Goal: Task Accomplishment & Management: Complete application form

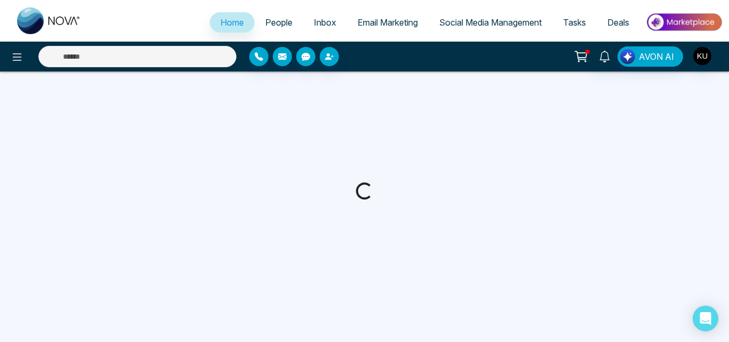
select select "*"
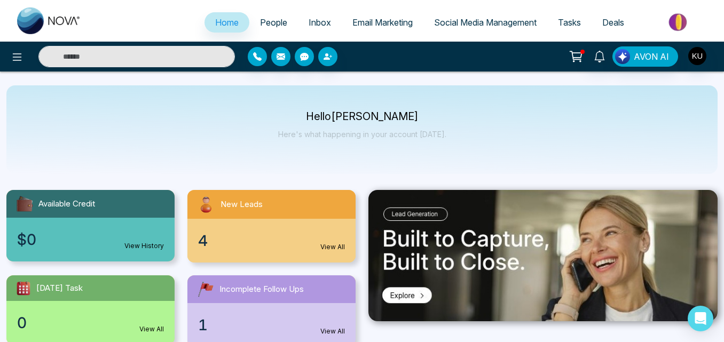
click at [290, 237] on div "4 View All" at bounding box center [271, 241] width 168 height 44
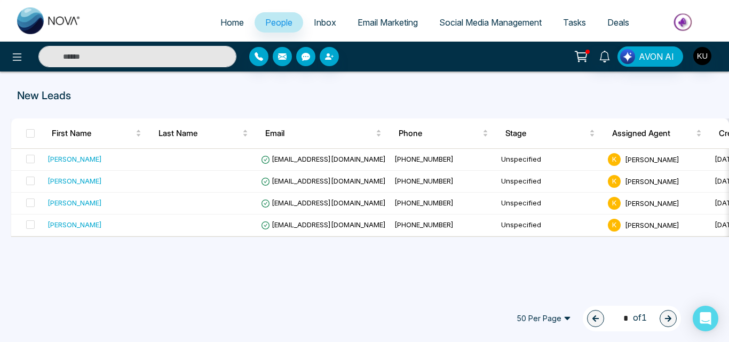
click at [712, 261] on div "New Leads First Name Last Name Email Phone Stage Assigned Agent Created Tags So…" at bounding box center [364, 181] width 729 height 219
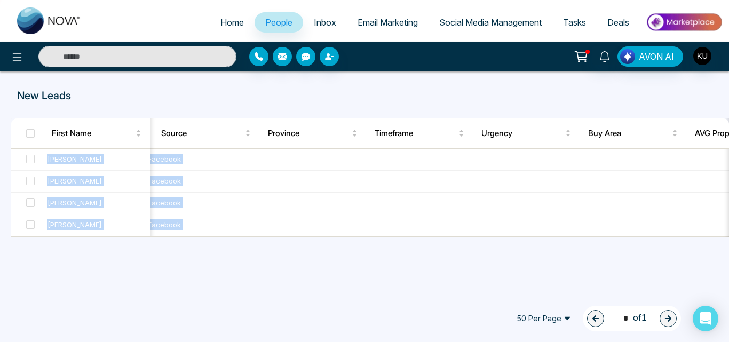
click at [11, 237] on div "First Name Last Name Email Phone Stage Assigned Agent Created Tags Source Provi…" at bounding box center [370, 177] width 718 height 118
click at [10, 237] on div "First Name Last Name Email Phone Stage Assigned Agent Created Tags Source Provi…" at bounding box center [364, 177] width 716 height 118
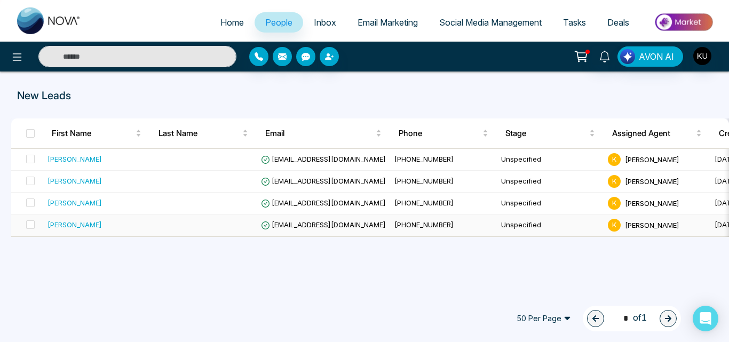
click at [461, 236] on td "[PHONE_NUMBER]" at bounding box center [443, 226] width 107 height 22
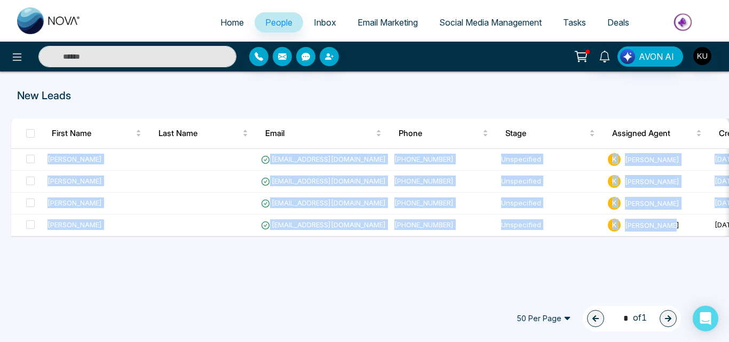
drag, startPoint x: 701, startPoint y: 236, endPoint x: 714, endPoint y: 294, distance: 59.7
click at [714, 294] on div "Home People Inbox Email Marketing Social Media Management Tasks Deals AVON AI N…" at bounding box center [364, 171] width 729 height 342
click at [574, 270] on div "New Leads First Name Last Name Email Phone Stage Assigned Agent Created Tags So…" at bounding box center [364, 181] width 729 height 219
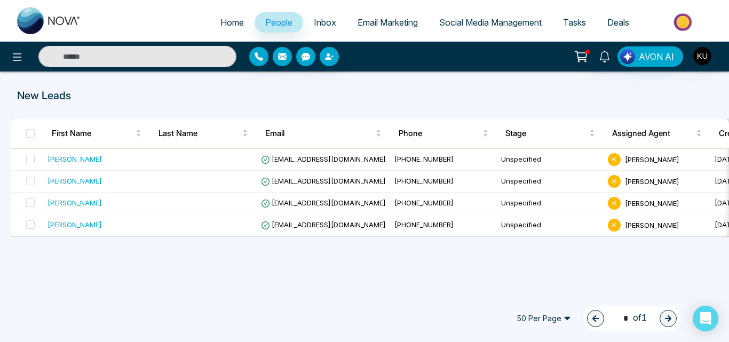
click at [563, 320] on span "50 Per Page" at bounding box center [543, 318] width 69 height 17
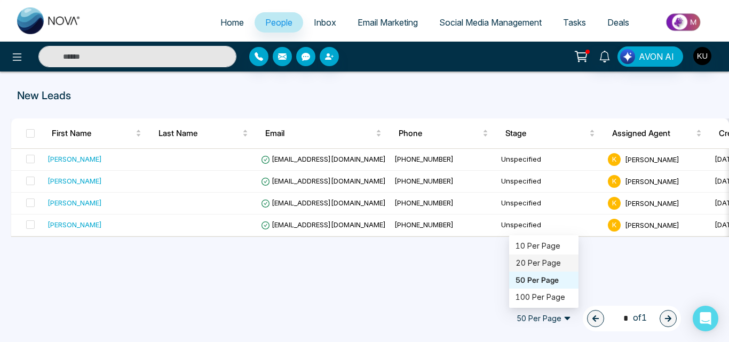
click at [533, 263] on div "20 Per Page" at bounding box center [544, 263] width 57 height 12
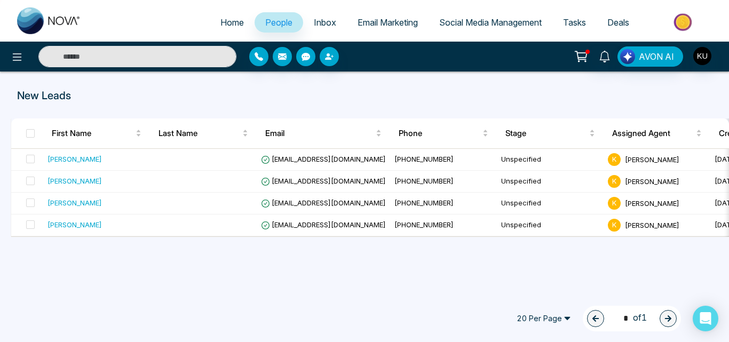
click at [562, 317] on span "20 Per Page" at bounding box center [543, 318] width 69 height 17
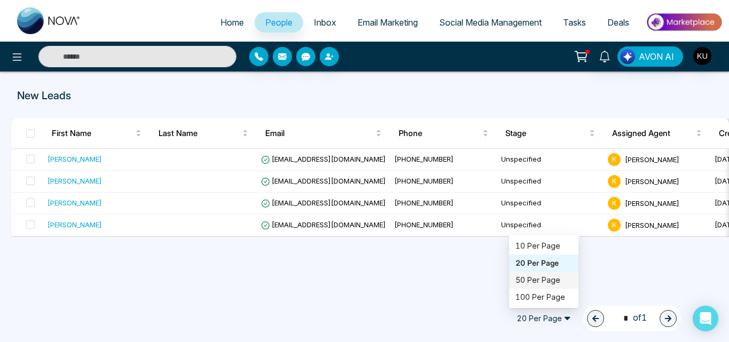
click at [532, 281] on div "50 Per Page" at bounding box center [544, 280] width 57 height 12
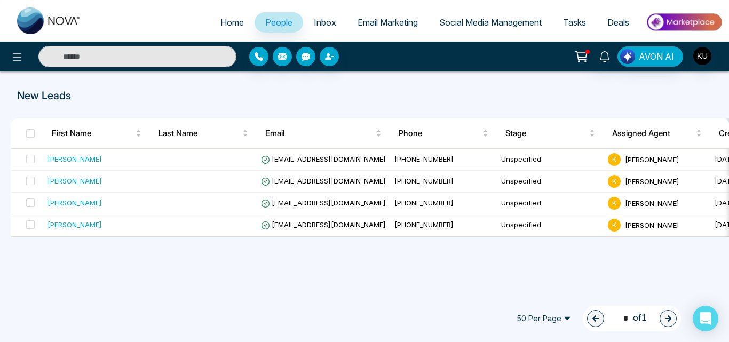
click at [403, 271] on div "New Leads First Name Last Name Email Phone Stage Assigned Agent Created Tags So…" at bounding box center [364, 181] width 729 height 219
click at [674, 263] on div "New Leads First Name Last Name Email Phone Stage Assigned Agent Created Tags So…" at bounding box center [364, 181] width 729 height 219
click at [499, 98] on div "New Leads" at bounding box center [364, 96] width 729 height 16
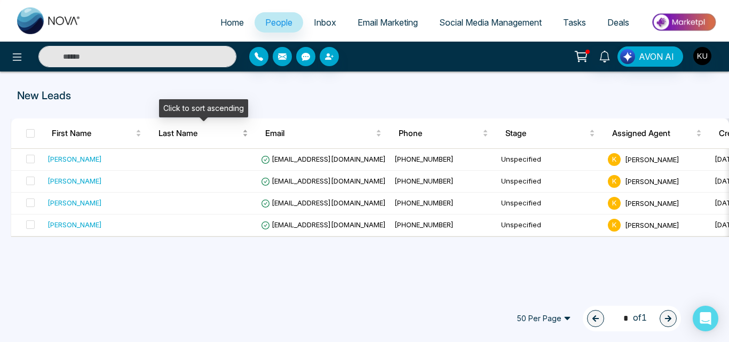
click at [246, 136] on div "Last Name" at bounding box center [204, 133] width 90 height 13
click at [246, 130] on div "Last Name" at bounding box center [204, 133] width 90 height 13
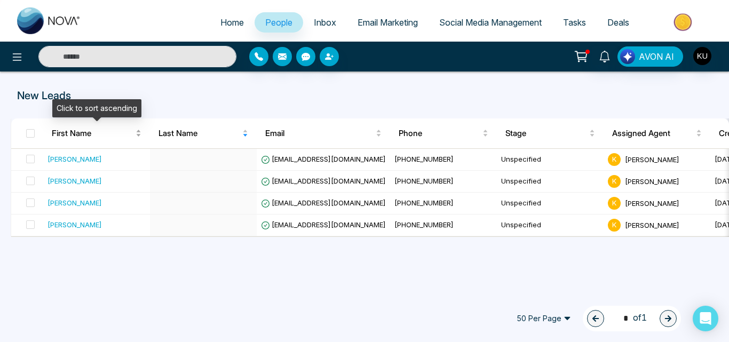
click at [137, 135] on div "First Name" at bounding box center [97, 133] width 90 height 13
click at [141, 131] on div "First Name" at bounding box center [97, 133] width 90 height 13
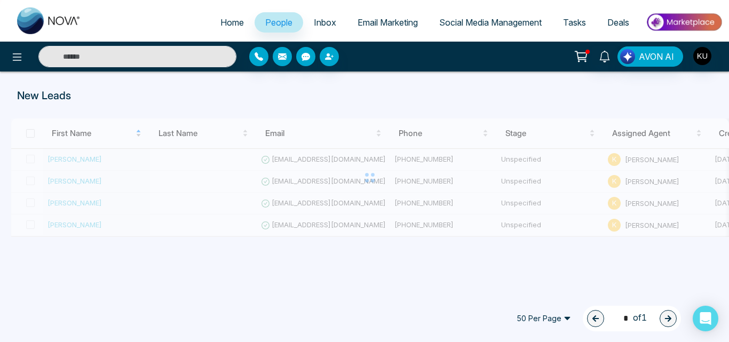
click at [143, 131] on div at bounding box center [370, 177] width 718 height 118
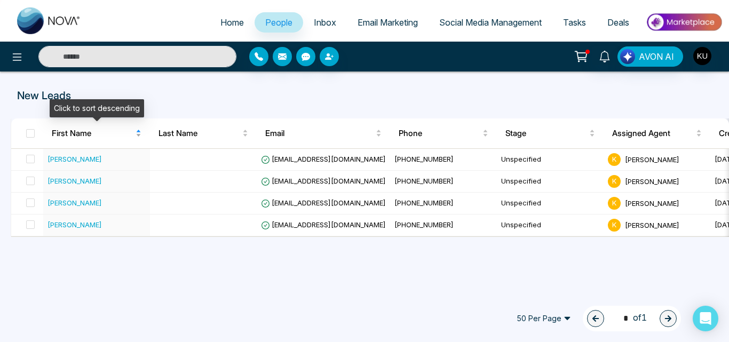
click at [141, 131] on div "First Name" at bounding box center [97, 133] width 90 height 13
click at [138, 131] on div "First Name" at bounding box center [97, 133] width 90 height 13
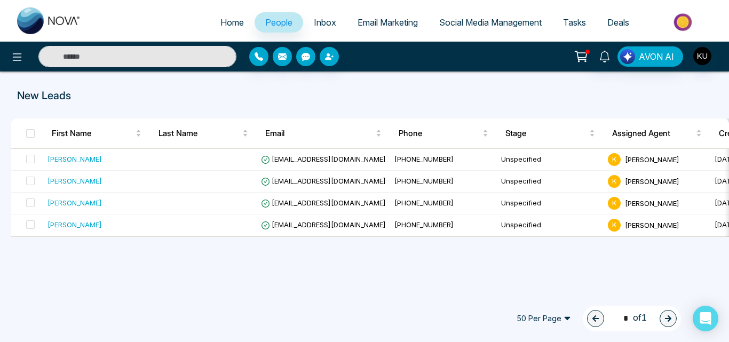
click at [726, 335] on div "50 Per Page 20 50 100 10 Per Page 20 Per Page 50 Per Page 100 Per Page 1 * of 1" at bounding box center [364, 318] width 729 height 47
click at [320, 25] on span "Inbox" at bounding box center [325, 22] width 22 height 11
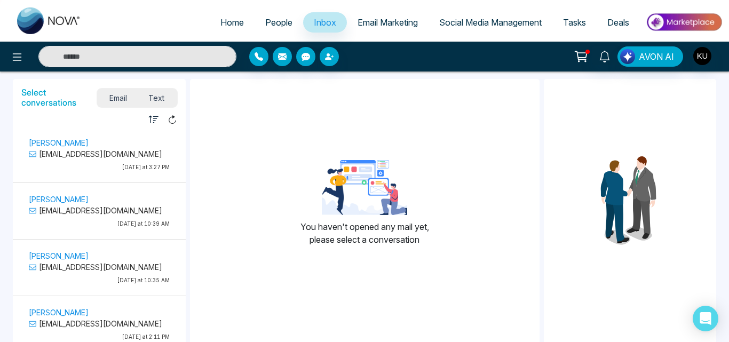
click at [186, 129] on div "Select conversations Email Text Unread Read [PERSON_NAME] [EMAIL_ADDRESS][DOMAI…" at bounding box center [99, 250] width 177 height 346
click at [273, 22] on span "People" at bounding box center [278, 22] width 27 height 11
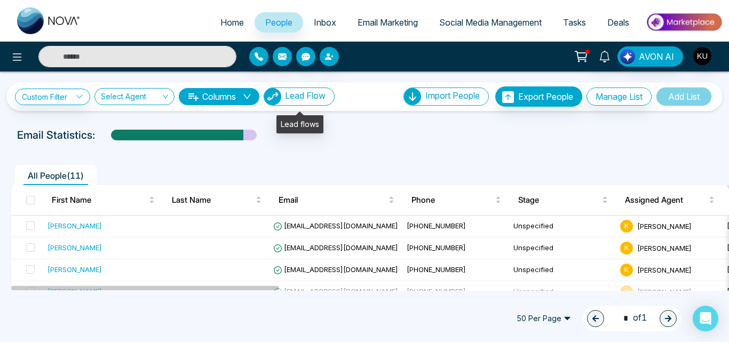
click at [304, 96] on span "Lead Flow" at bounding box center [305, 95] width 41 height 11
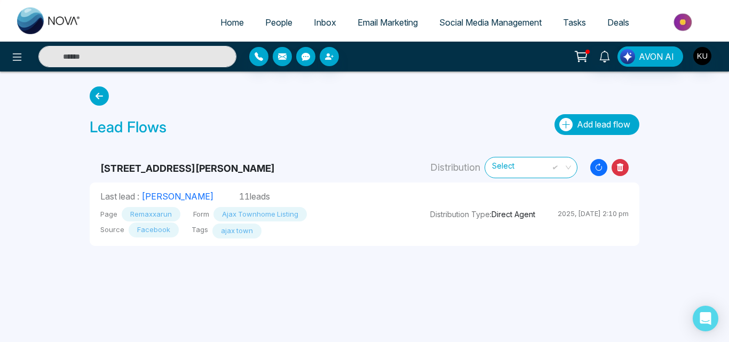
click at [607, 129] on span "Add lead flow" at bounding box center [603, 124] width 53 height 11
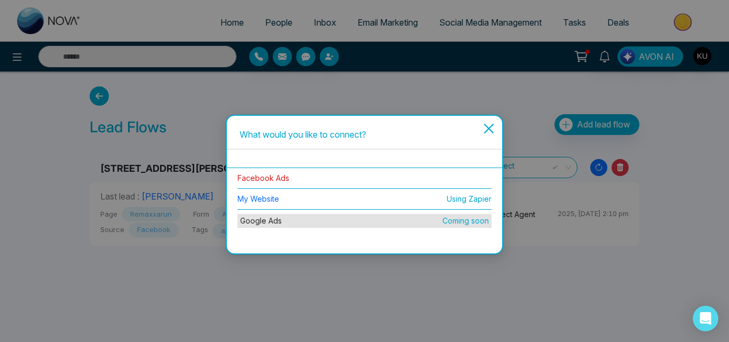
click at [280, 181] on link "Facebook Ads" at bounding box center [264, 177] width 52 height 9
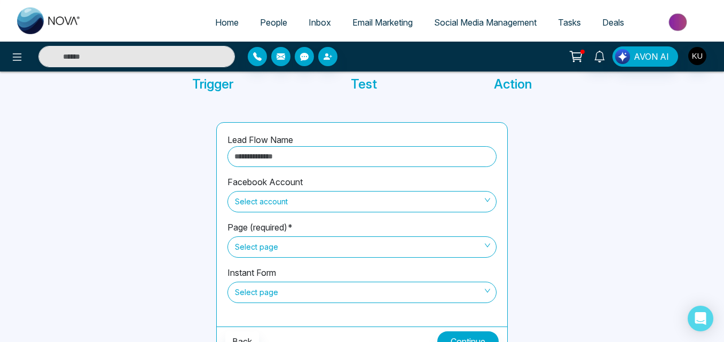
scroll to position [91, 0]
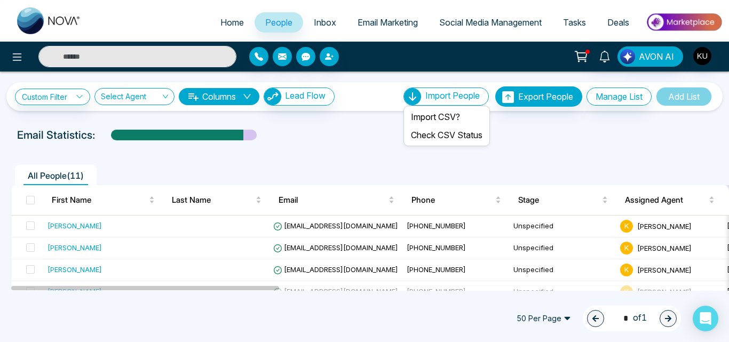
click at [463, 91] on span "Import People" at bounding box center [452, 95] width 54 height 11
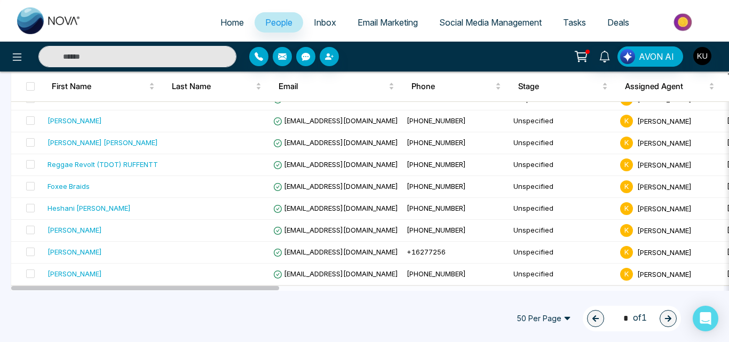
scroll to position [171, 0]
click at [294, 288] on div at bounding box center [367, 288] width 713 height 5
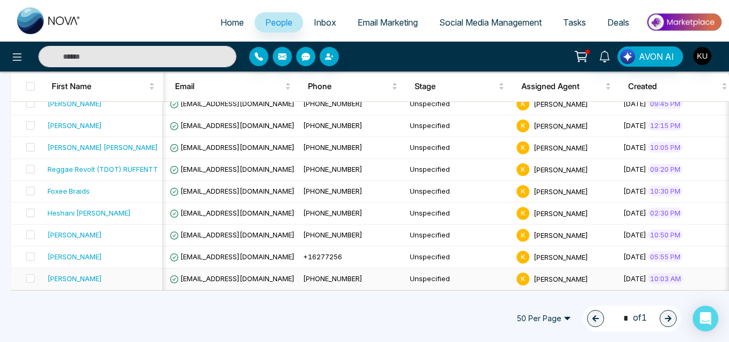
scroll to position [0, 115]
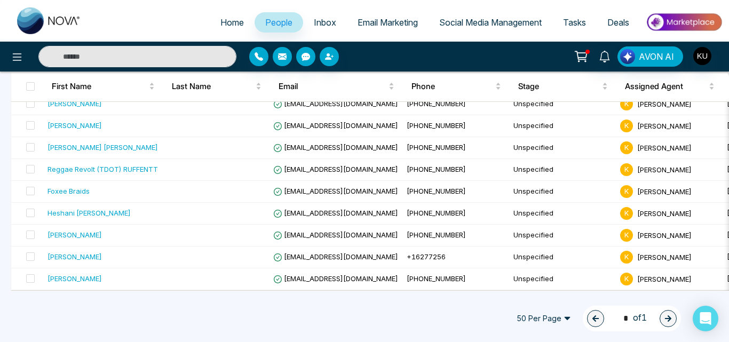
drag, startPoint x: 262, startPoint y: 287, endPoint x: 0, endPoint y: 315, distance: 263.0
click at [229, 21] on span "Home" at bounding box center [231, 22] width 23 height 11
select select "*"
